Goal: Information Seeking & Learning: Learn about a topic

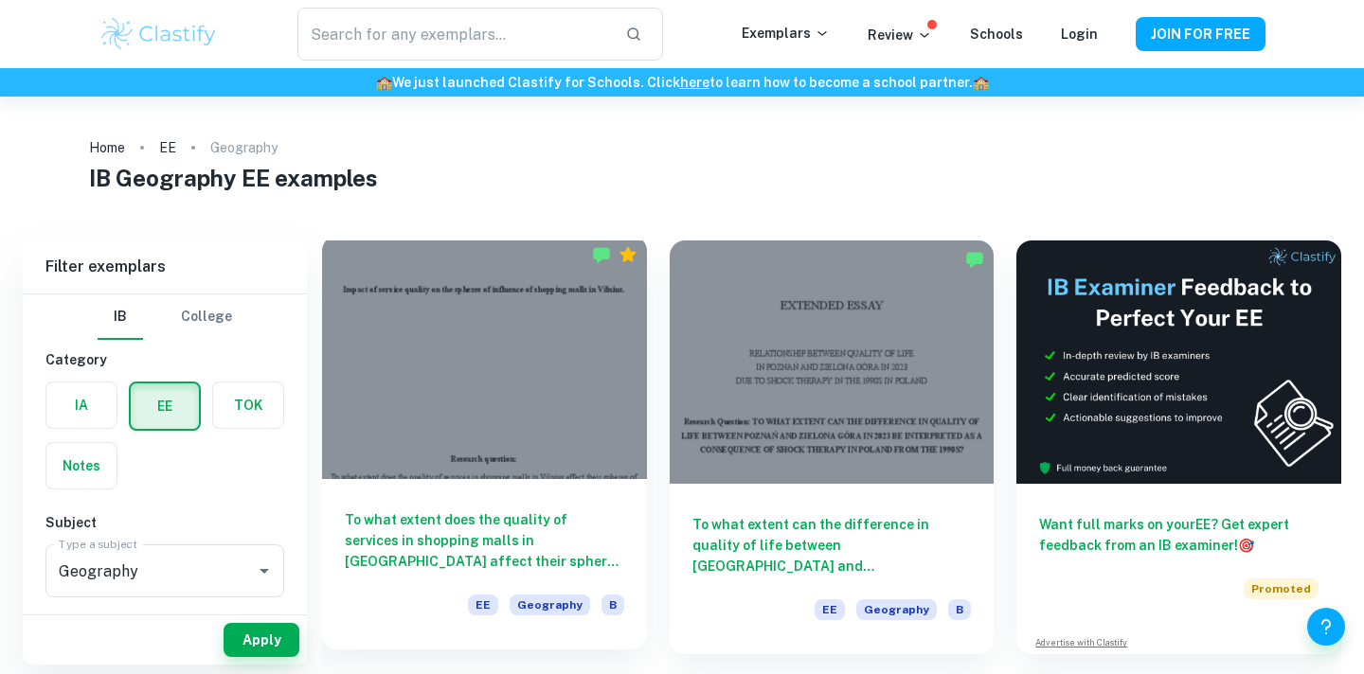
click at [449, 416] on div at bounding box center [484, 357] width 325 height 243
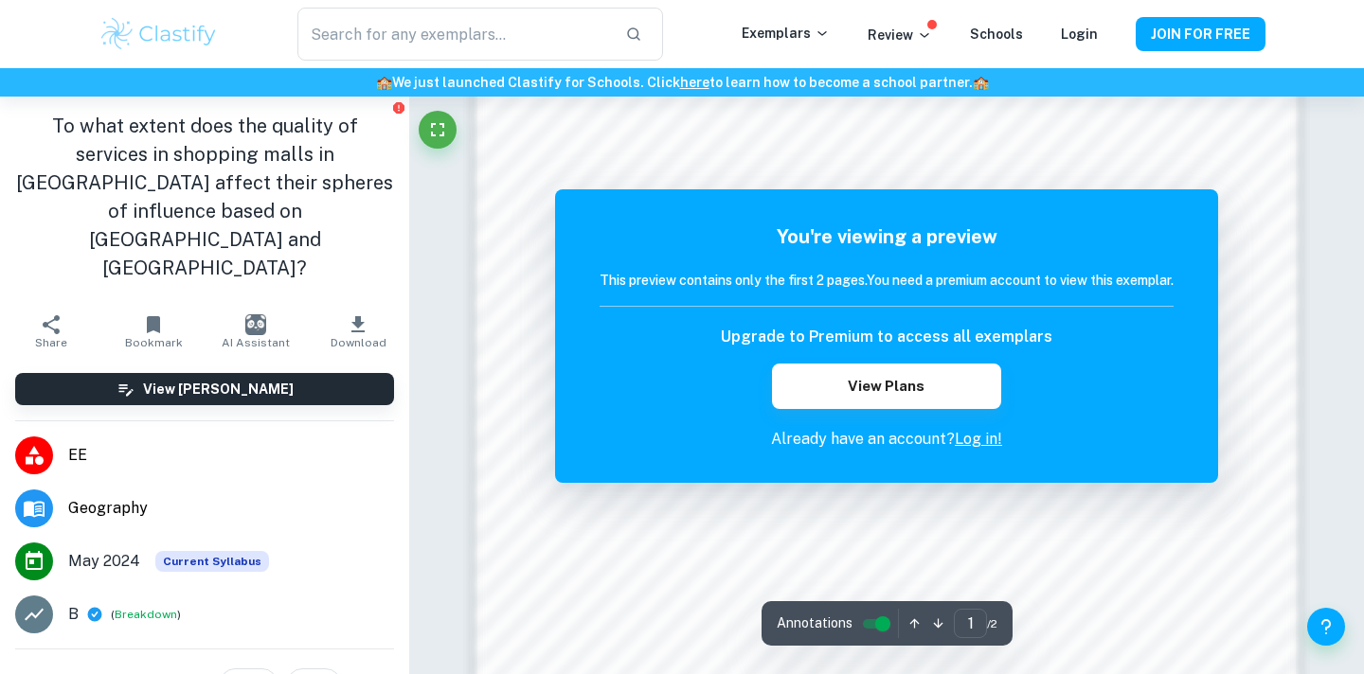
scroll to position [1533, 0]
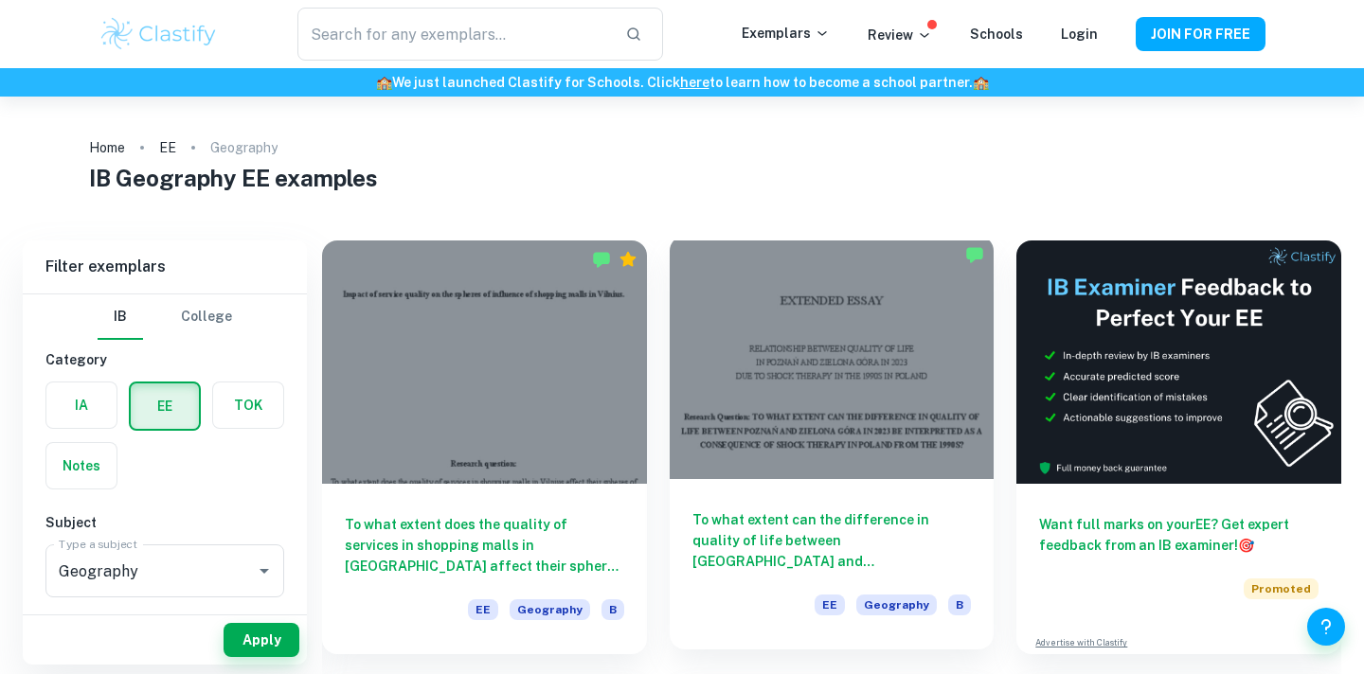
click at [722, 263] on div at bounding box center [832, 357] width 325 height 243
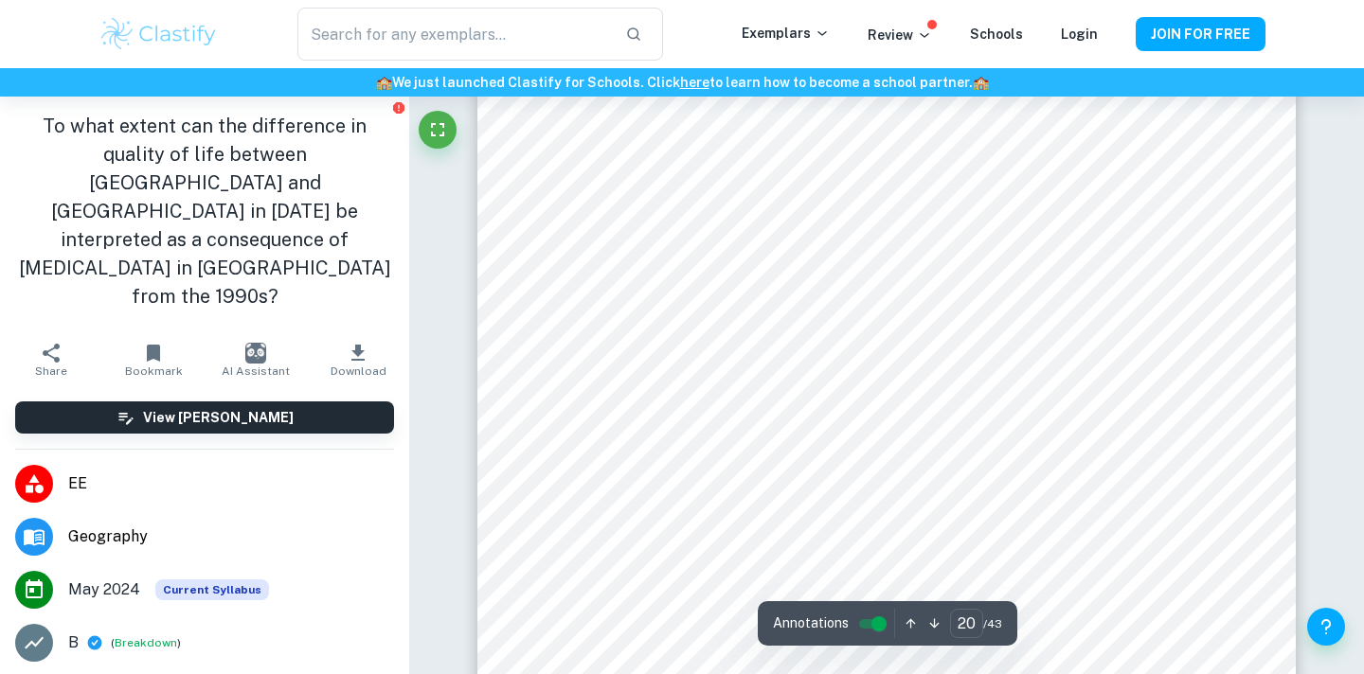
scroll to position [23112, 0]
type input "22"
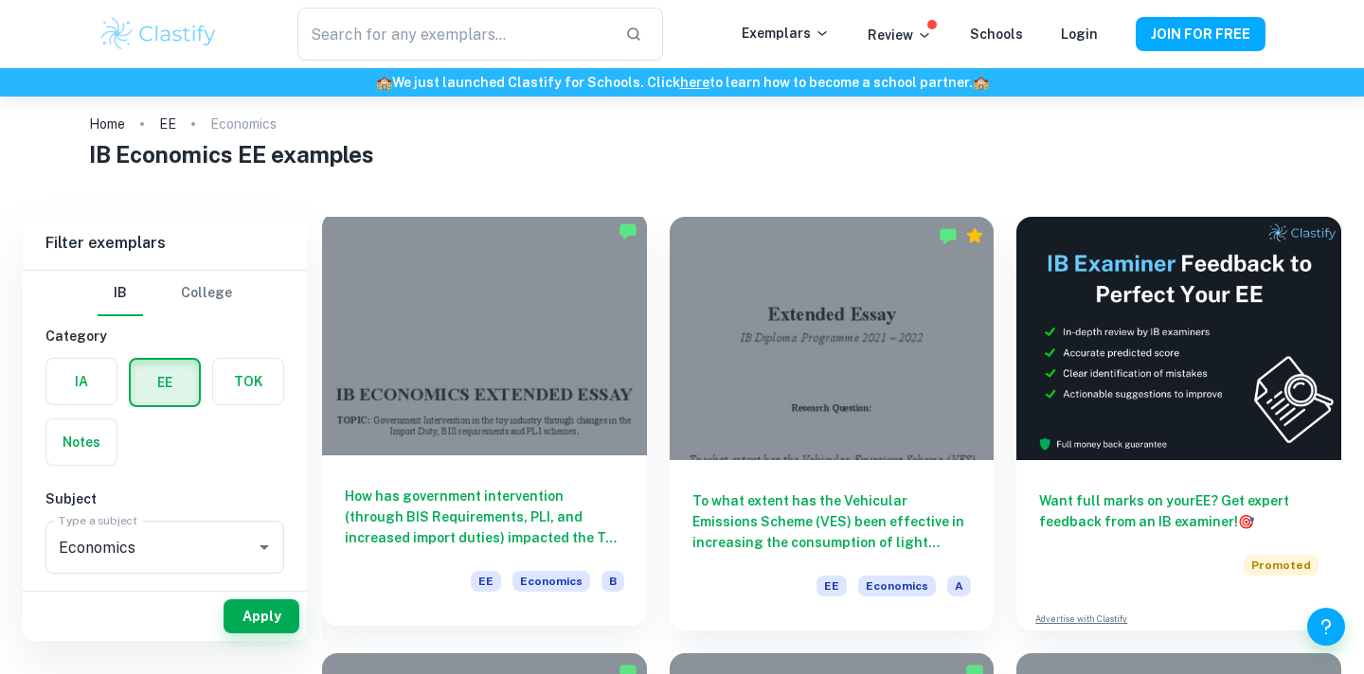
scroll to position [45, 0]
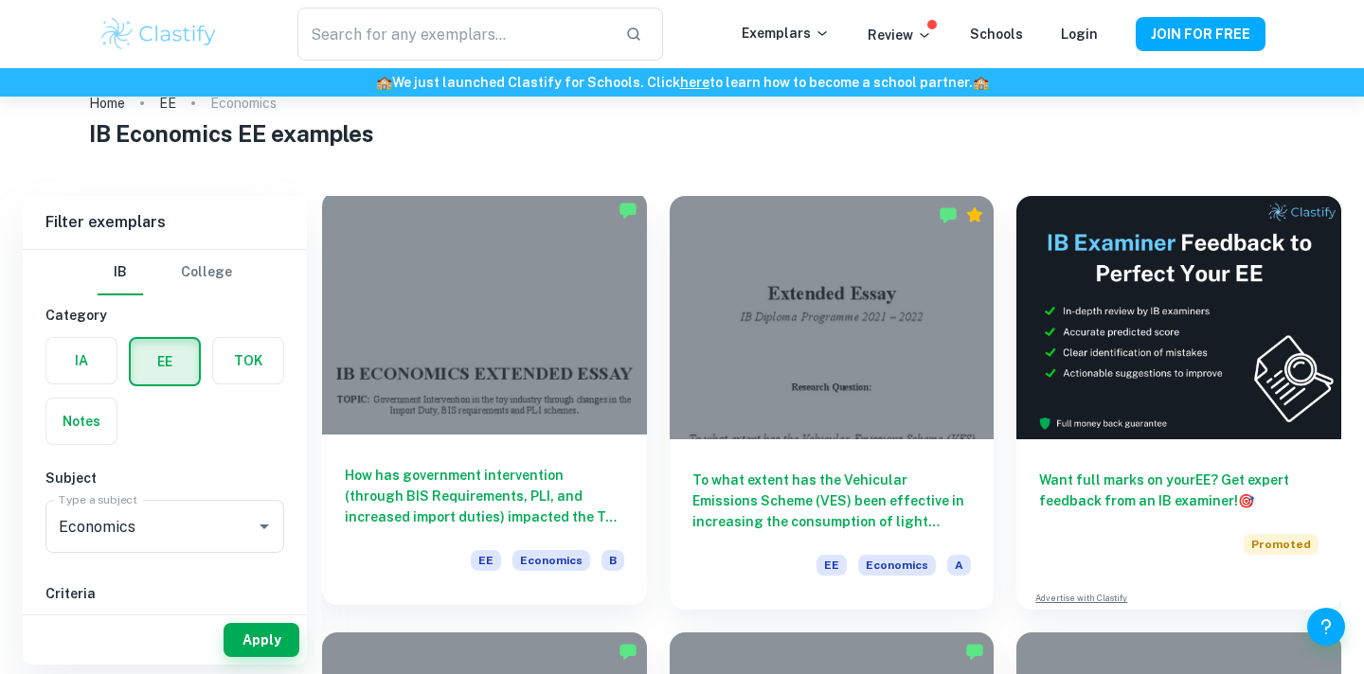
click at [405, 378] on div at bounding box center [484, 312] width 325 height 243
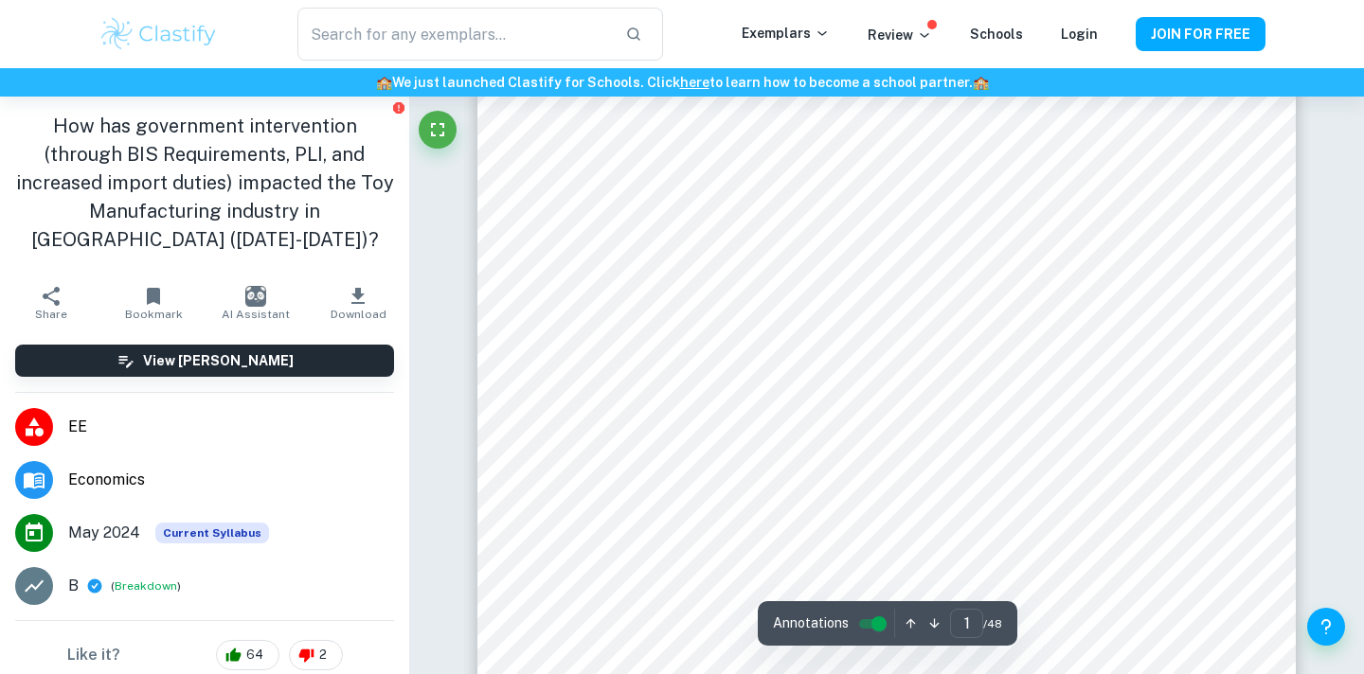
scroll to position [162, 0]
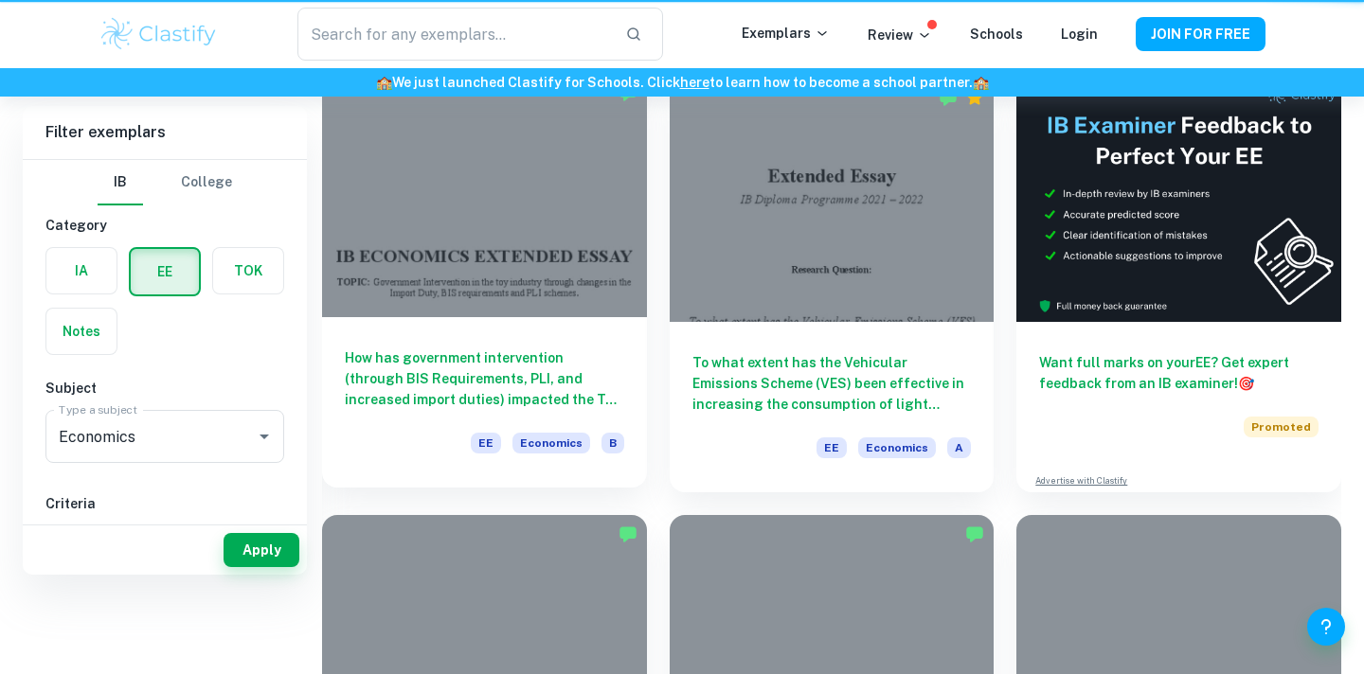
scroll to position [45, 0]
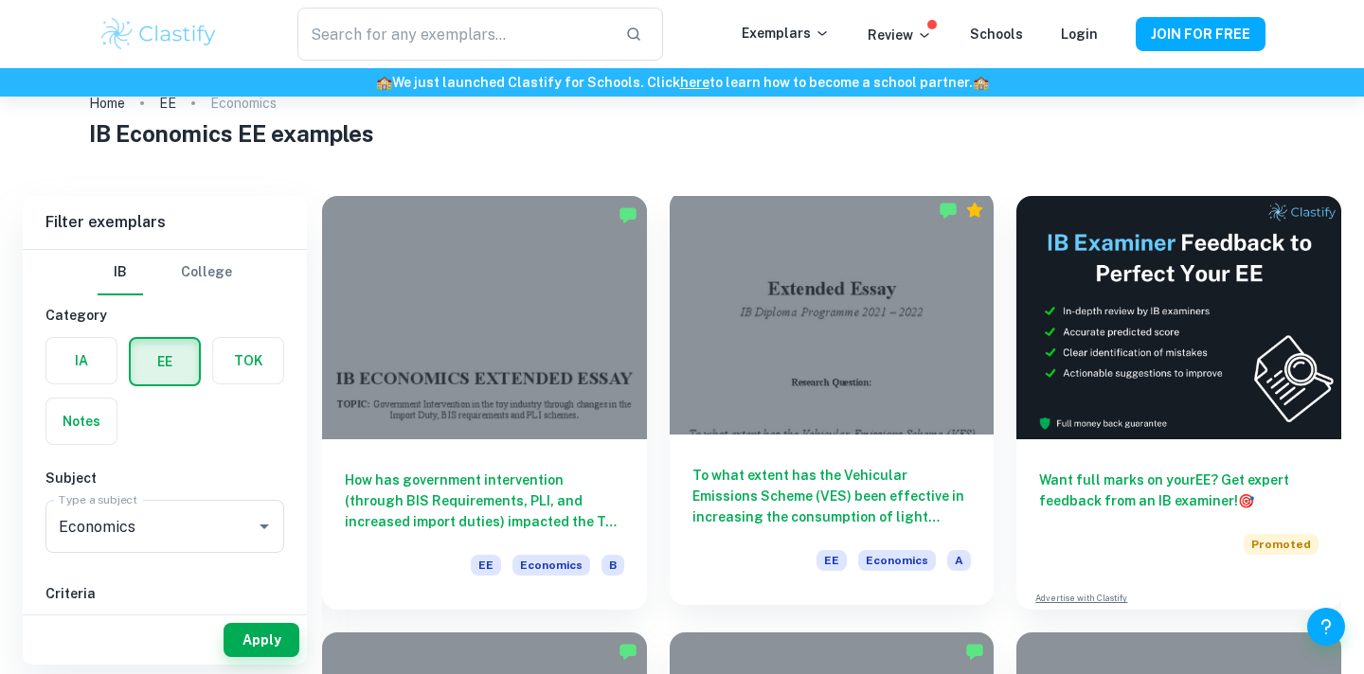
click at [854, 387] on div at bounding box center [832, 312] width 325 height 243
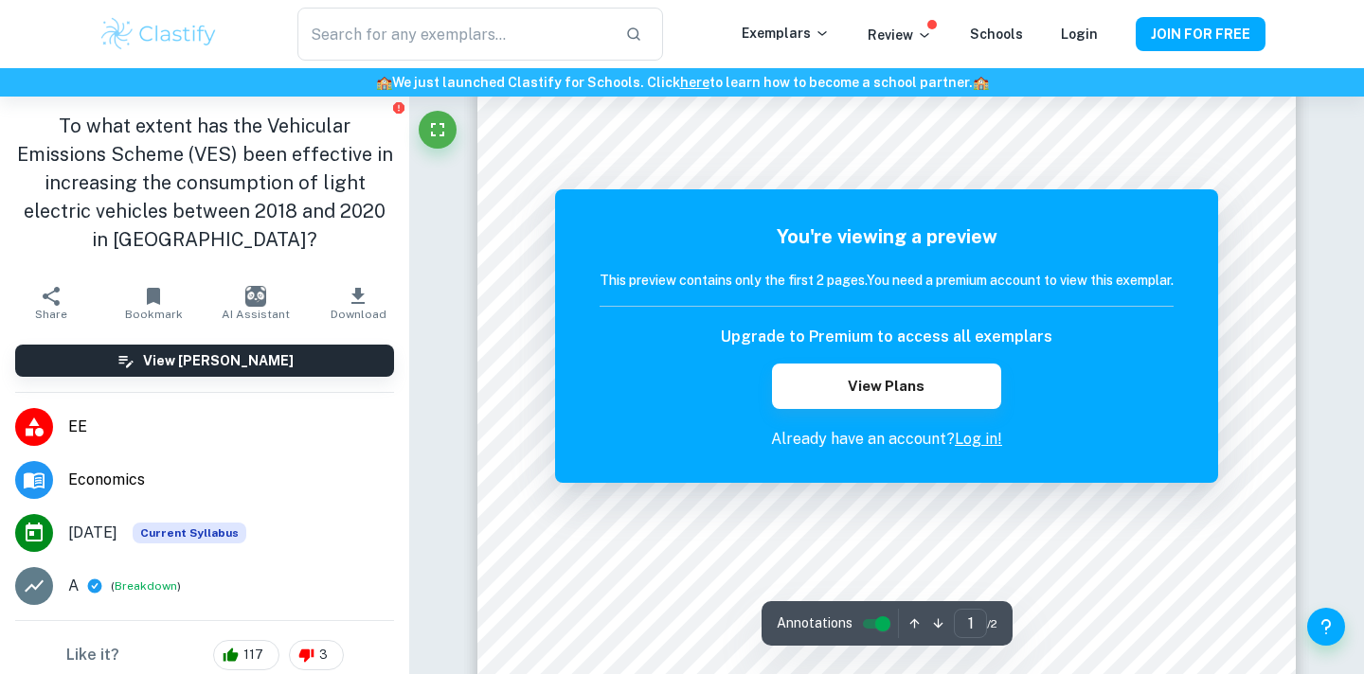
scroll to position [249, 0]
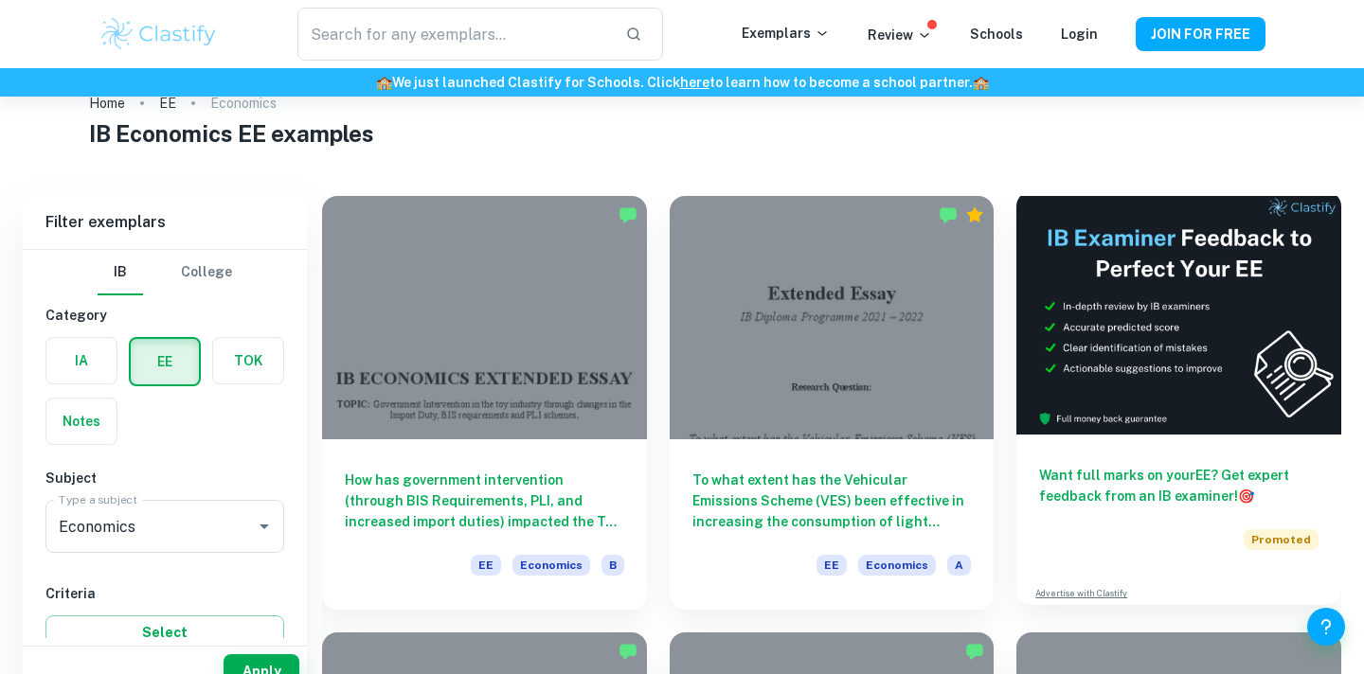
scroll to position [396, 0]
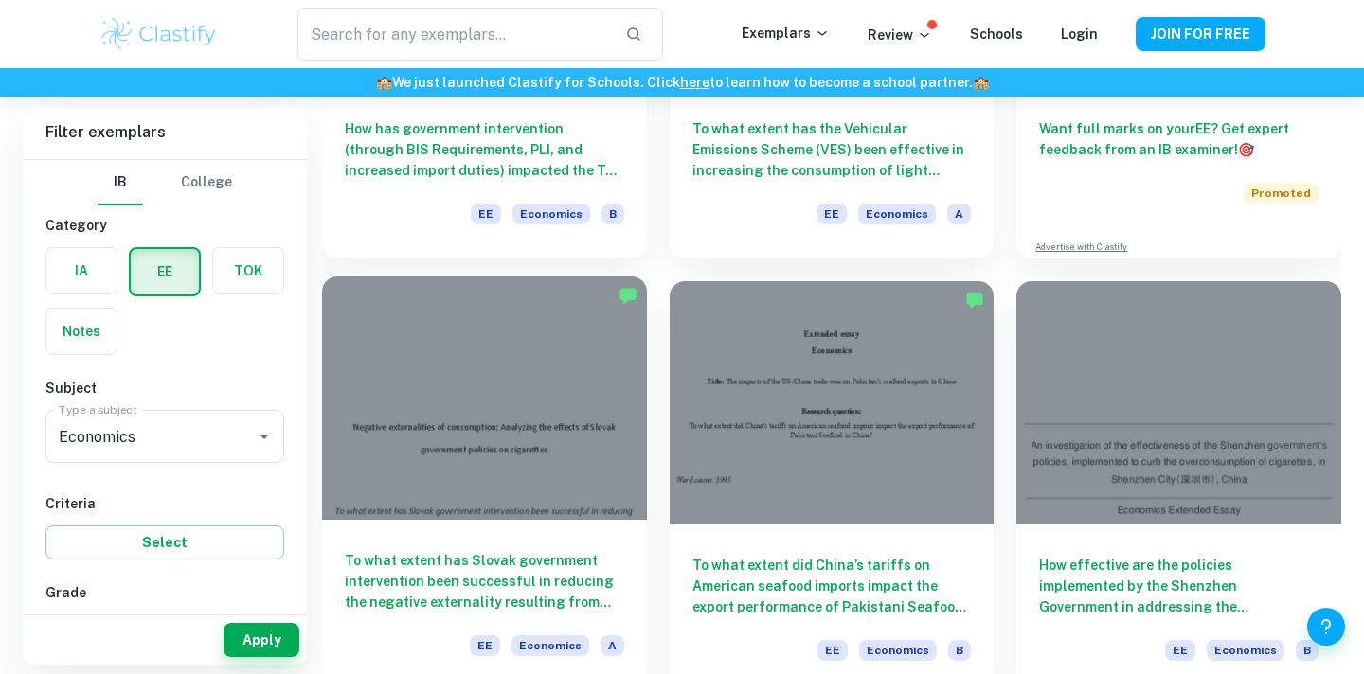
click at [480, 394] on div at bounding box center [484, 398] width 325 height 243
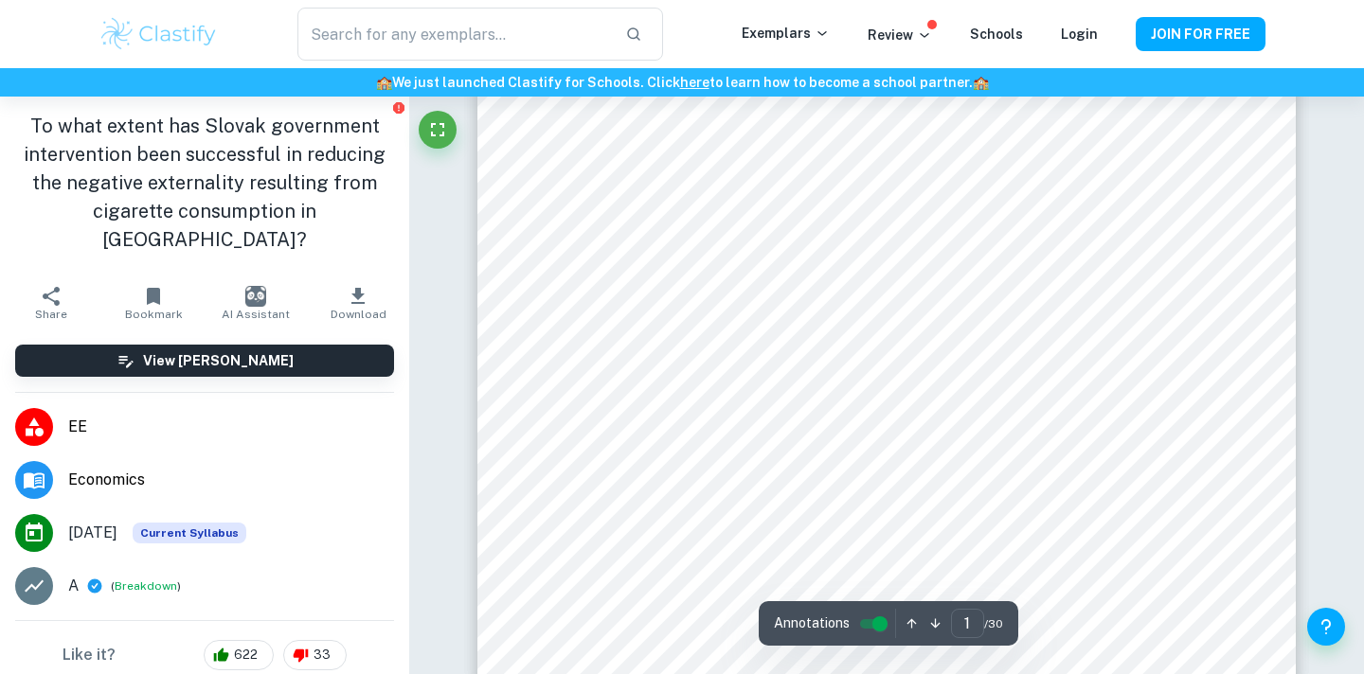
scroll to position [521, 0]
